Goal: Task Accomplishment & Management: Complete application form

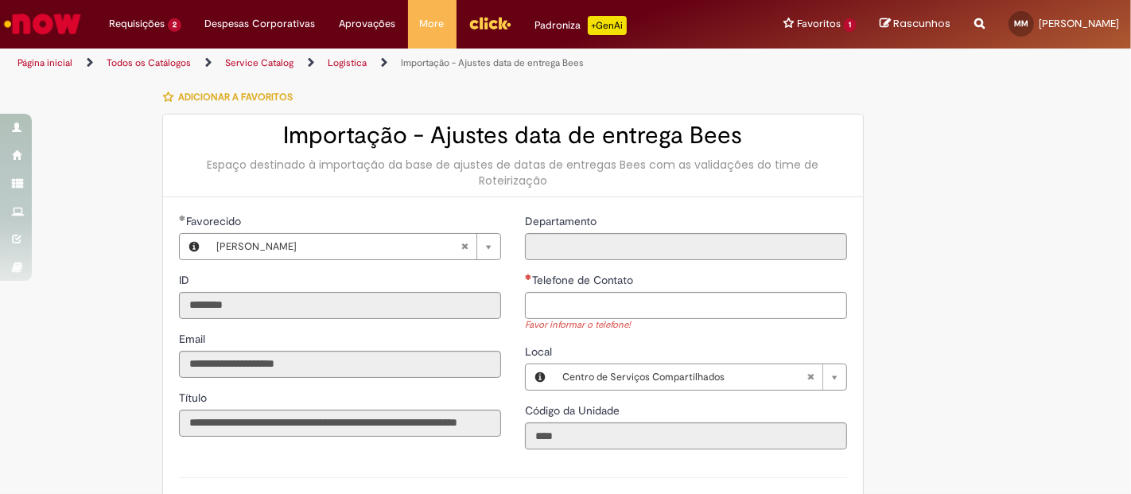
scroll to position [382, 0]
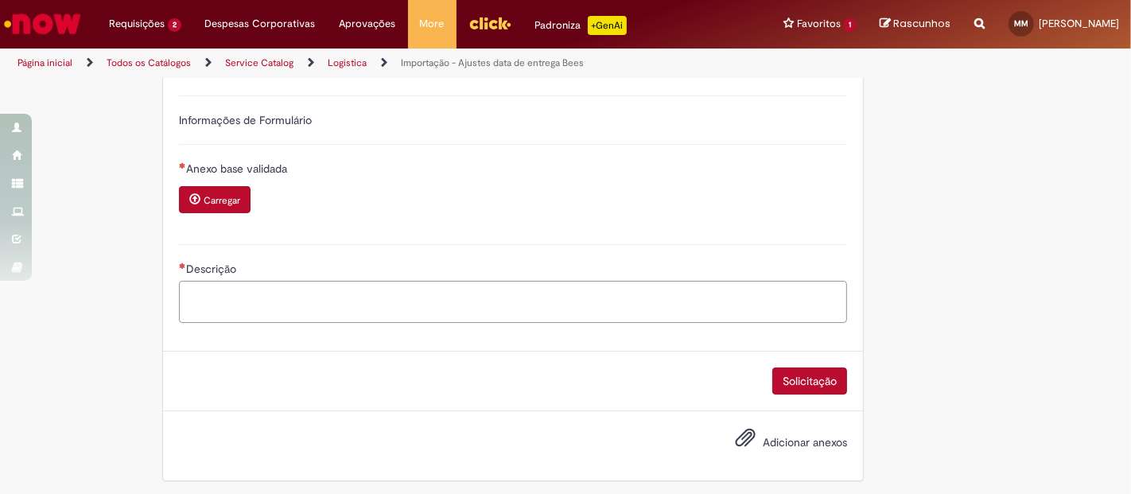
click at [395, 281] on textarea "Descrição" at bounding box center [513, 302] width 668 height 42
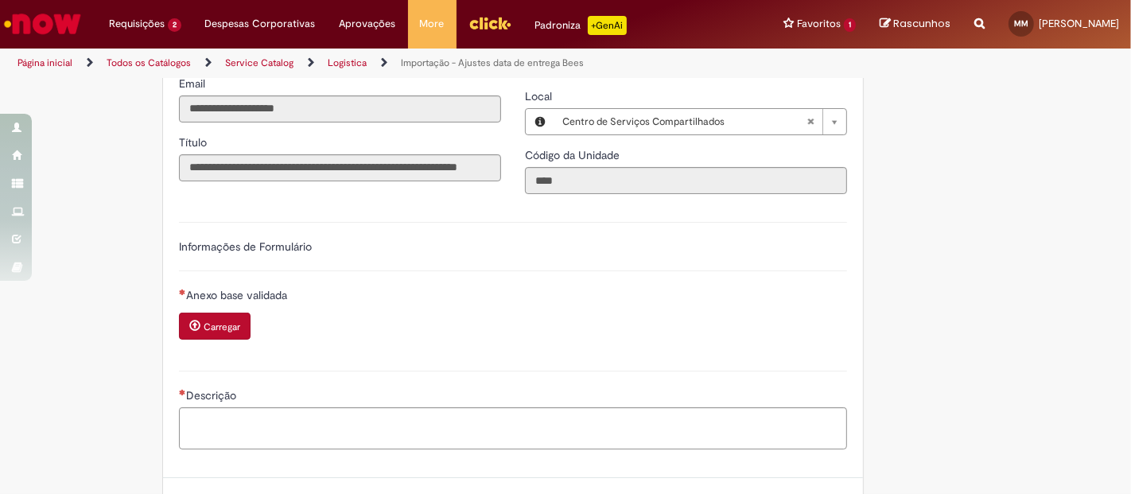
scroll to position [251, 0]
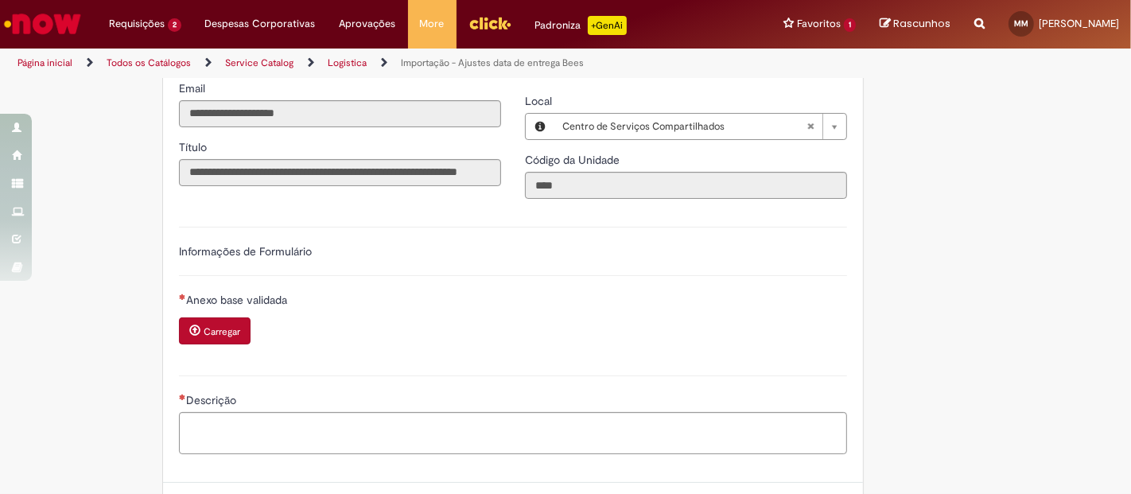
click at [223, 320] on button "Carregar" at bounding box center [215, 330] width 72 height 27
click at [204, 335] on button "Carregar" at bounding box center [215, 330] width 72 height 27
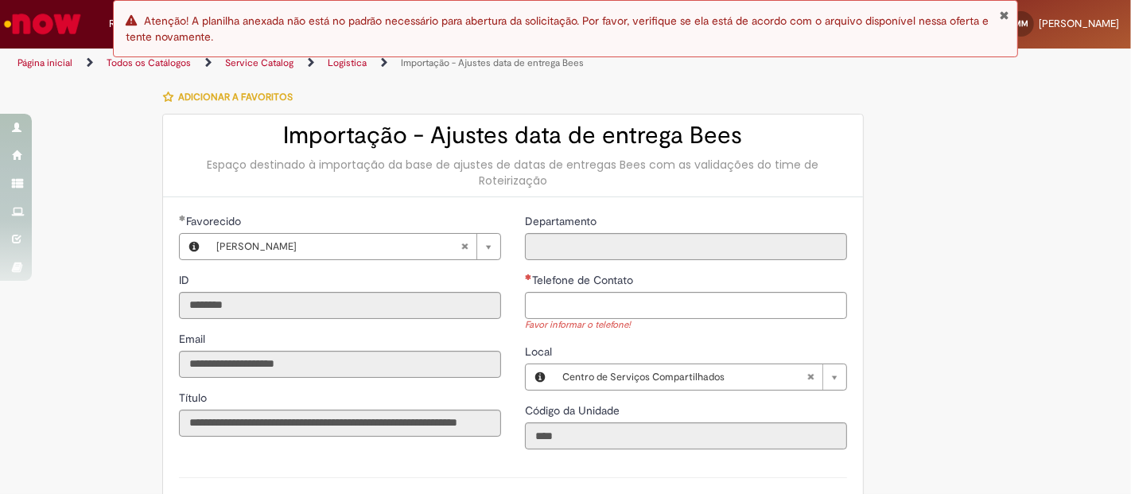
scroll to position [270, 0]
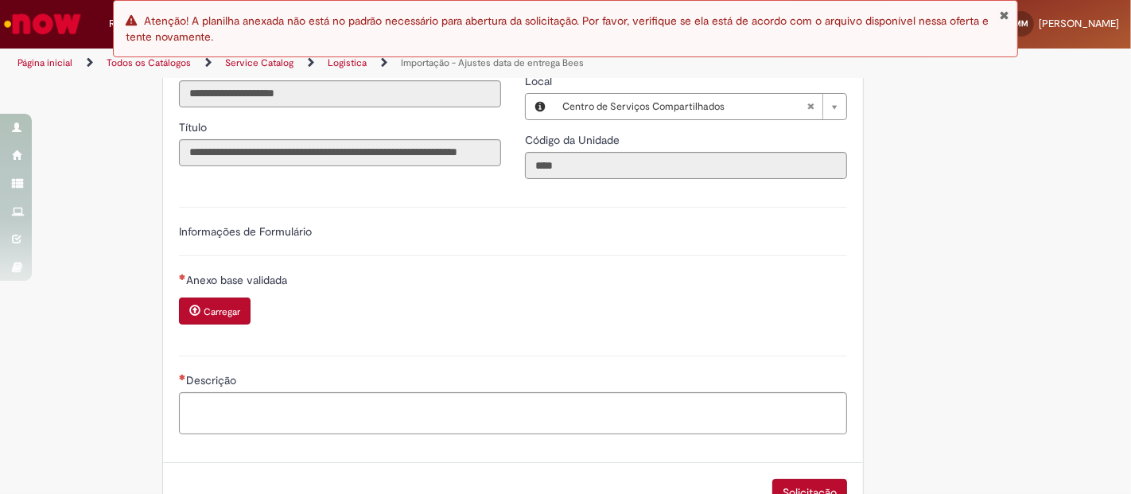
click at [189, 305] on span "Carregar anexo de Anexo base validada Required" at bounding box center [194, 310] width 11 height 11
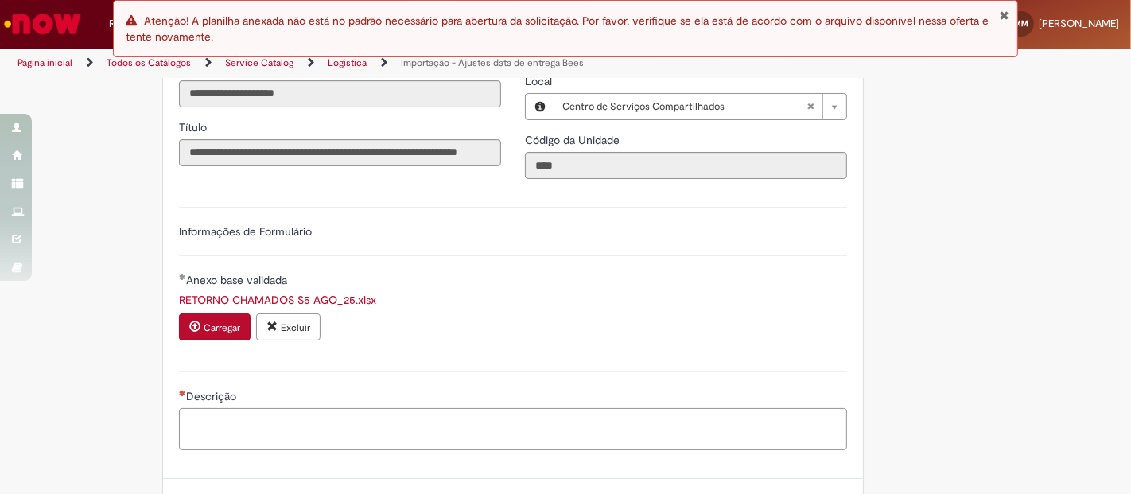
click at [686, 437] on textarea "Descrição" at bounding box center [513, 429] width 668 height 42
type textarea "*"
type textarea "**********"
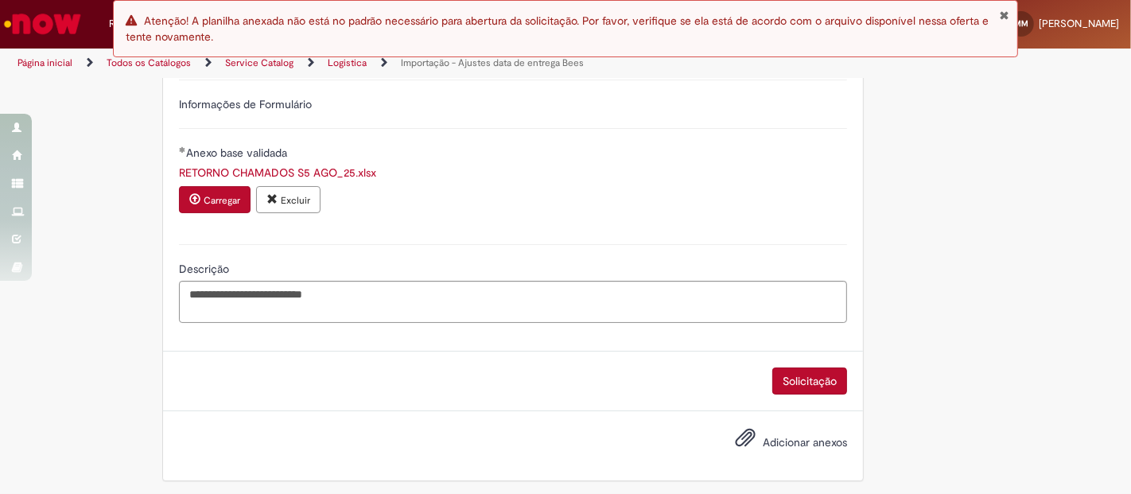
click at [793, 371] on button "Solicitação" at bounding box center [809, 381] width 75 height 27
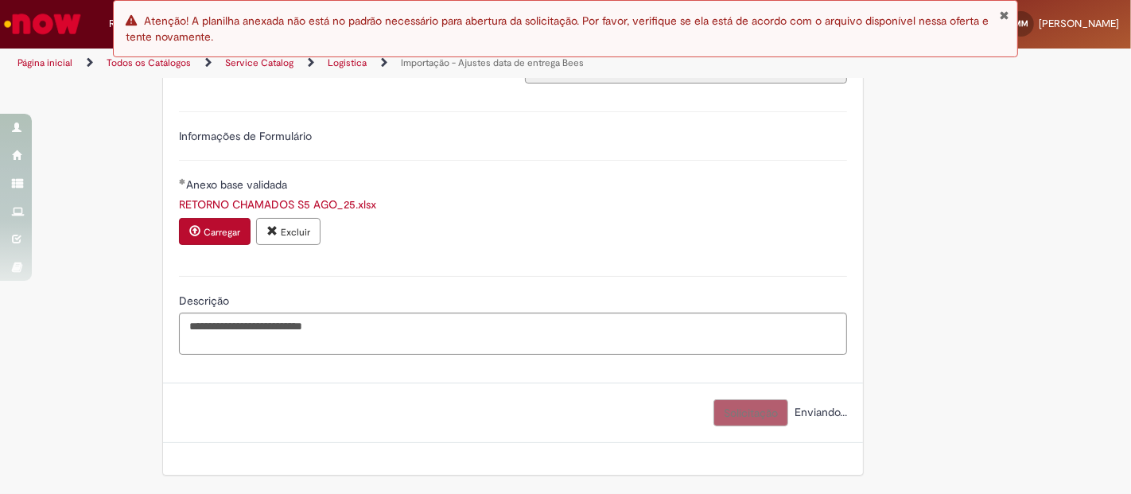
scroll to position [18, 0]
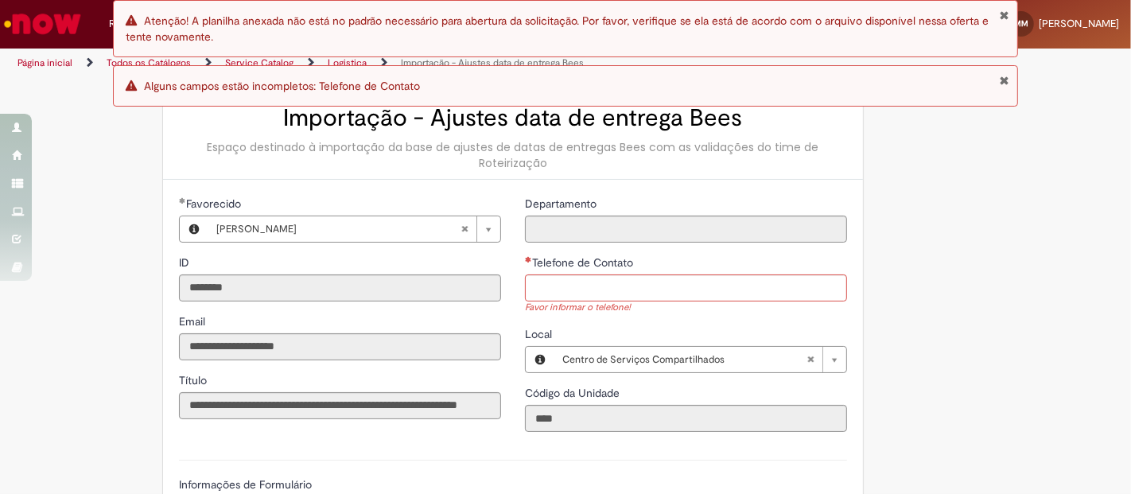
drag, startPoint x: 608, startPoint y: 271, endPoint x: 617, endPoint y: 282, distance: 14.1
click at [617, 282] on div "Telefone de Contato Favor informar o telefone!" at bounding box center [686, 285] width 322 height 60
click at [617, 282] on input "Telefone de Contato" at bounding box center [686, 287] width 322 height 27
type input "**********"
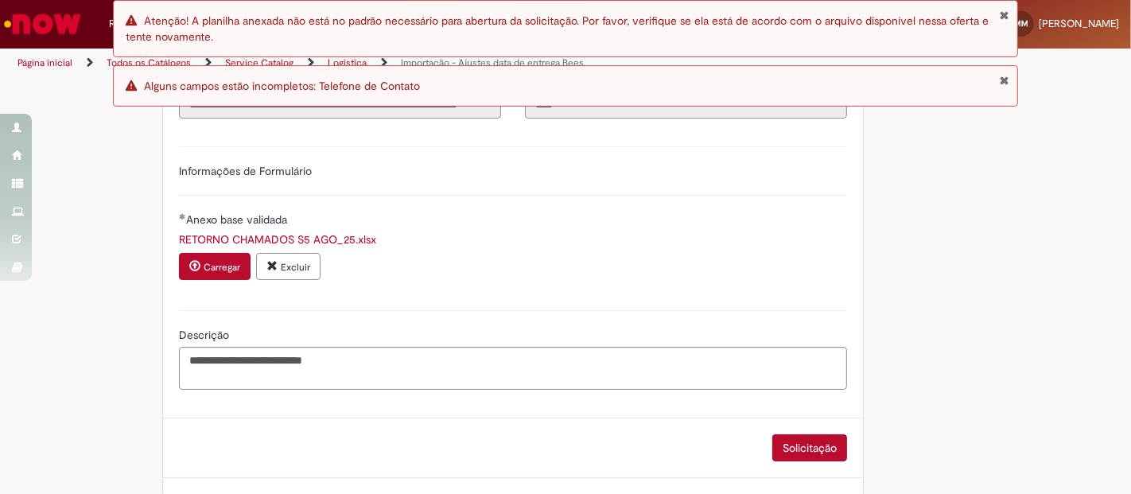
scroll to position [340, 0]
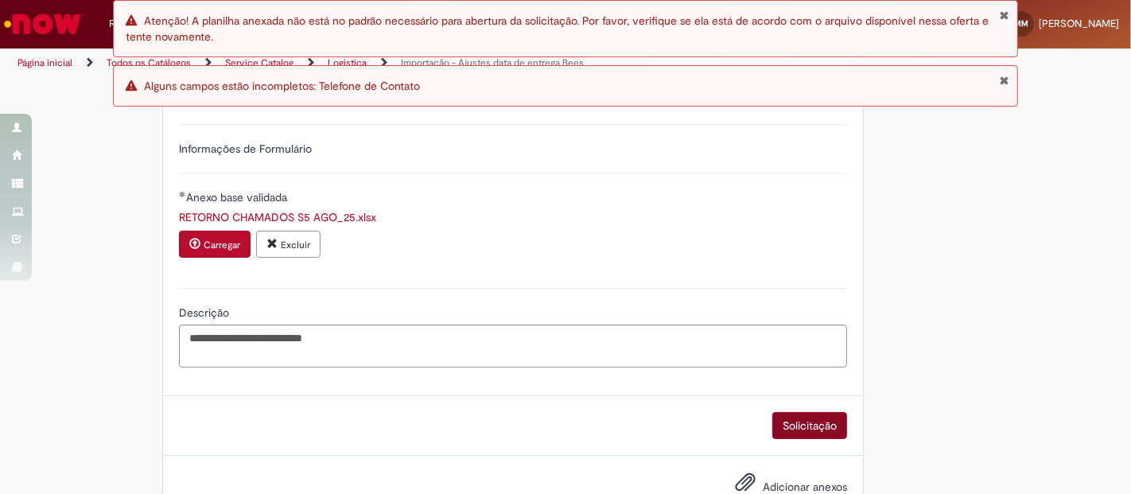
drag, startPoint x: 803, startPoint y: 443, endPoint x: 834, endPoint y: 420, distance: 38.7
click at [834, 420] on div "Solicitação" at bounding box center [513, 426] width 700 height 60
click at [834, 420] on button "Solicitação" at bounding box center [809, 425] width 75 height 27
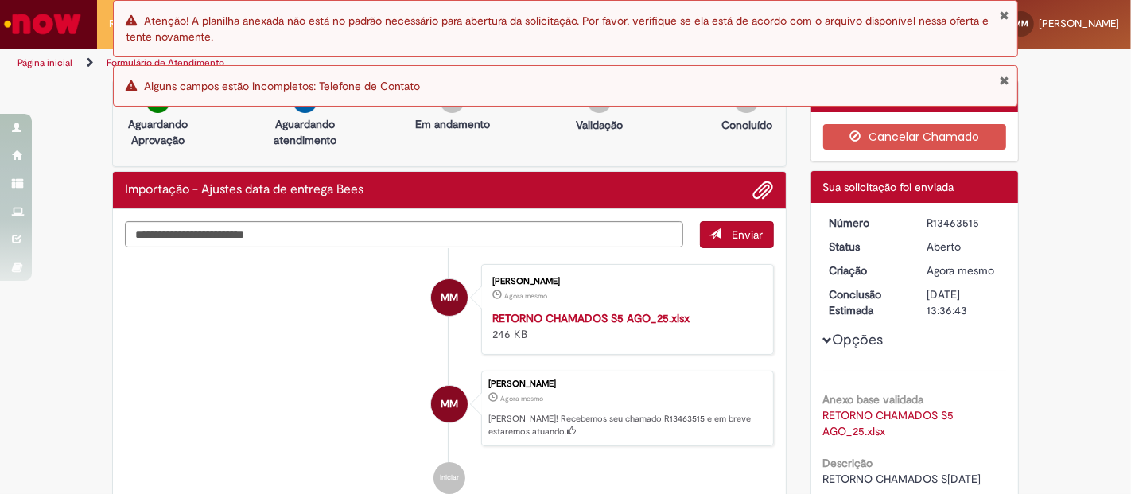
click at [1012, 84] on div "Erro Alguns campos estão incompletos: Telefone de Contato" at bounding box center [565, 85] width 905 height 41
click at [1005, 78] on button "Fechar Notificação" at bounding box center [1004, 80] width 10 height 13
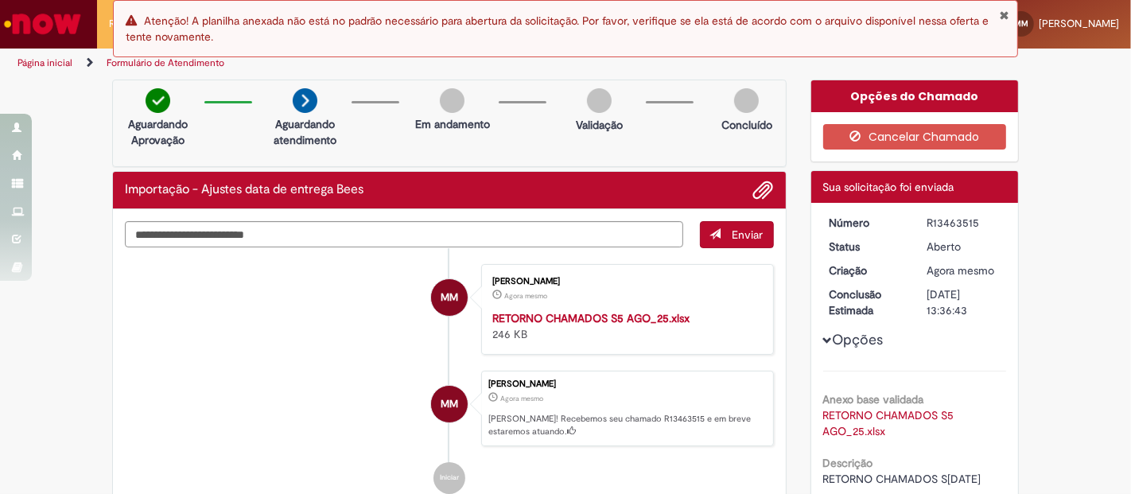
click at [1004, 7] on div "Erro Atenção! A planilha anexada não está no padrão necessário para abertura da…" at bounding box center [565, 28] width 905 height 57
click at [1004, 12] on button "Fechar Notificação" at bounding box center [1004, 15] width 10 height 13
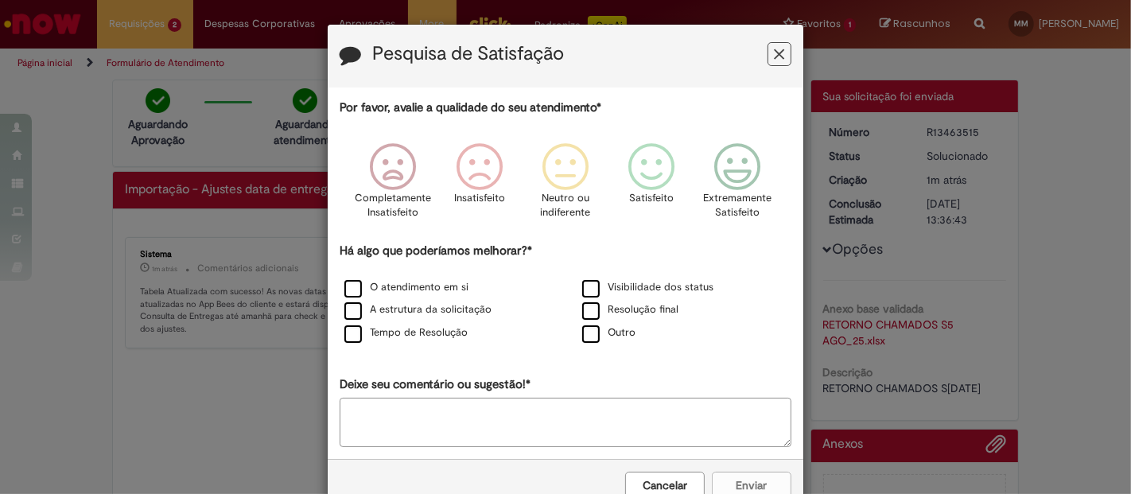
click at [768, 56] on button "Feedback" at bounding box center [780, 54] width 24 height 24
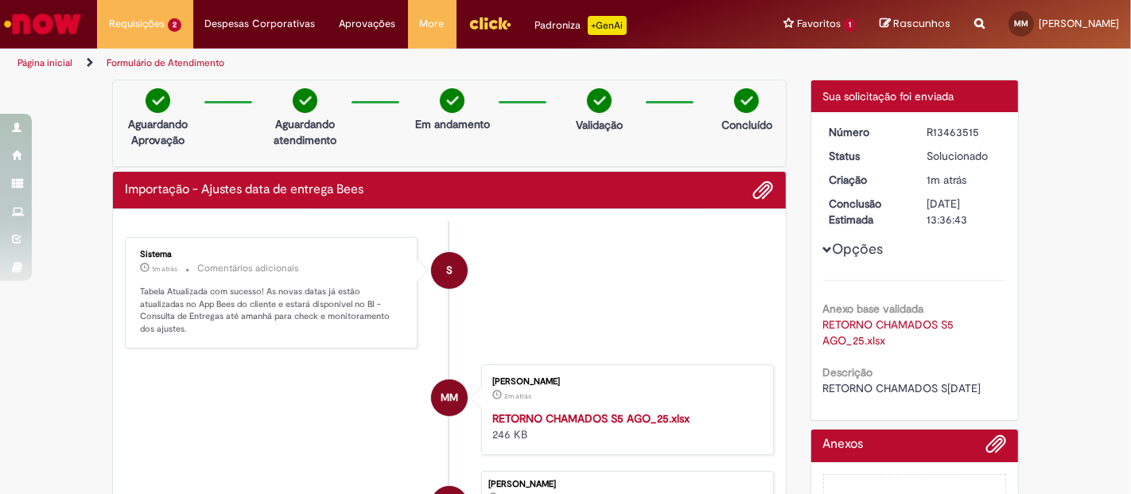
click at [613, 411] on strong "RETORNO CHAMADOS S5 AGO_25.xlsx" at bounding box center [590, 418] width 197 height 14
